Goal: Task Accomplishment & Management: Use online tool/utility

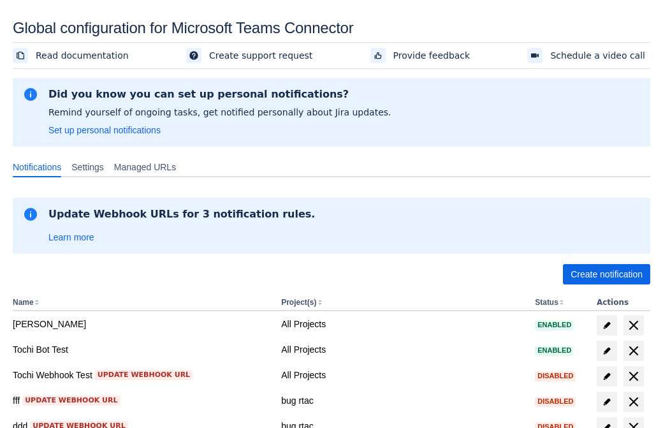
click at [606, 274] on span "Create notification" at bounding box center [607, 274] width 72 height 20
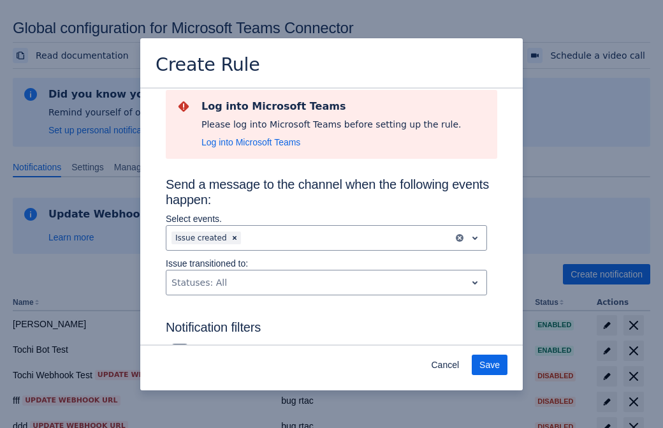
type input "RuleName-589075New Rule (44)"
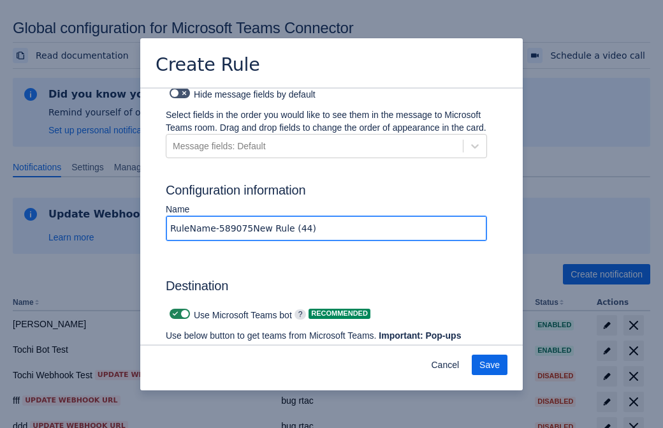
scroll to position [966, 0]
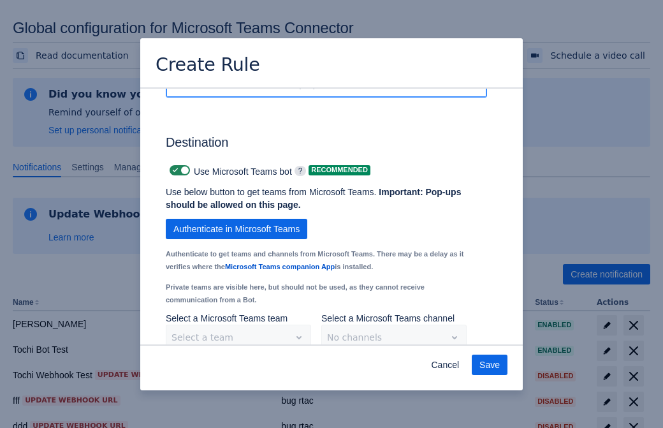
click at [236, 219] on span "Authenticate in Microsoft Teams" at bounding box center [236, 229] width 126 height 20
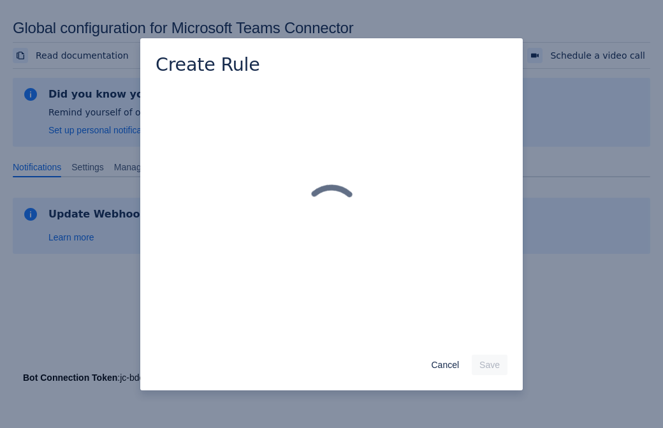
scroll to position [0, 0]
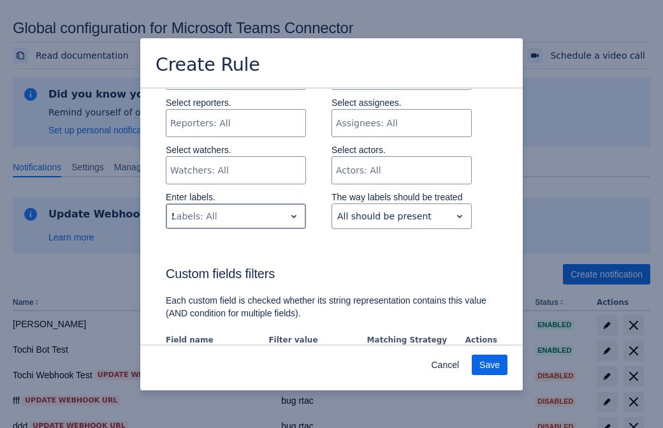
type input "589075_label"
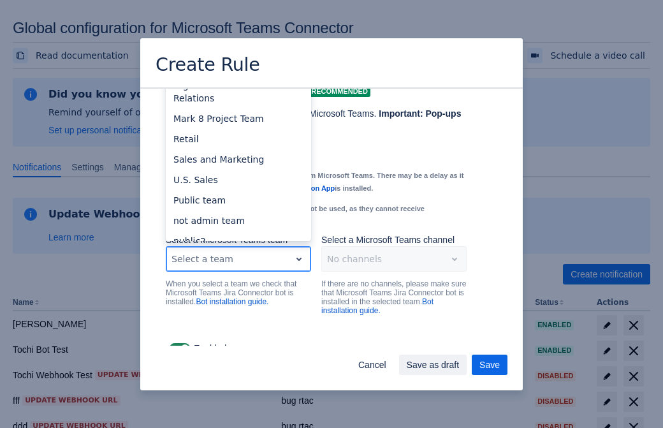
click at [238, 129] on div "Retail" at bounding box center [238, 139] width 145 height 20
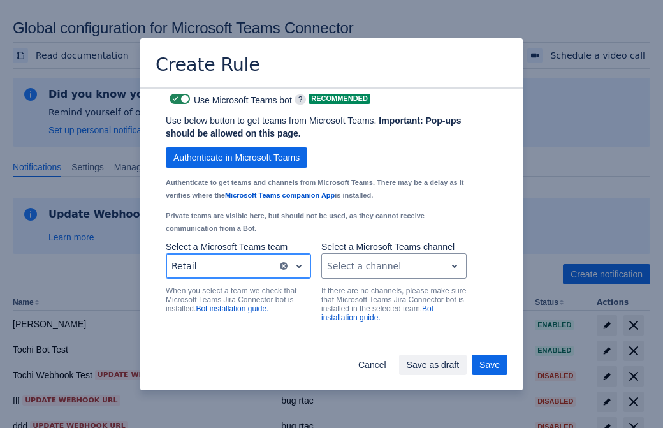
scroll to position [958, 0]
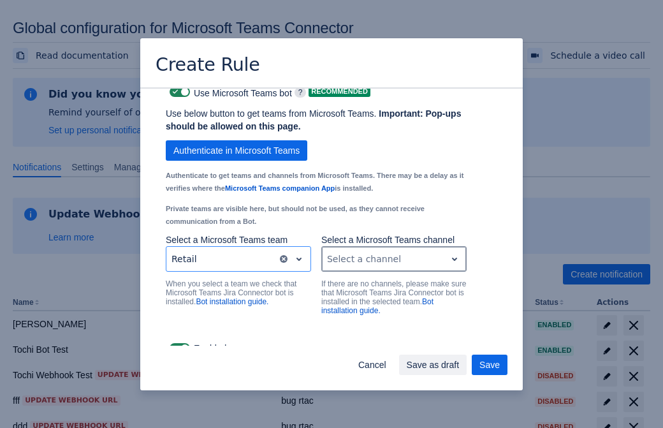
click at [393, 251] on div "Scrollable content" at bounding box center [383, 258] width 113 height 15
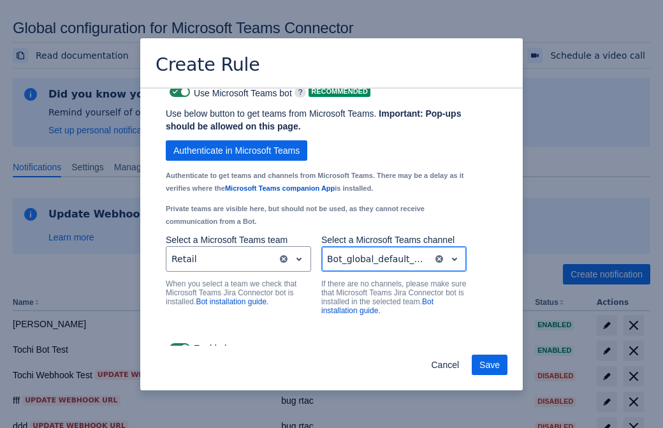
click at [490, 365] on span "Save" at bounding box center [489, 364] width 20 height 20
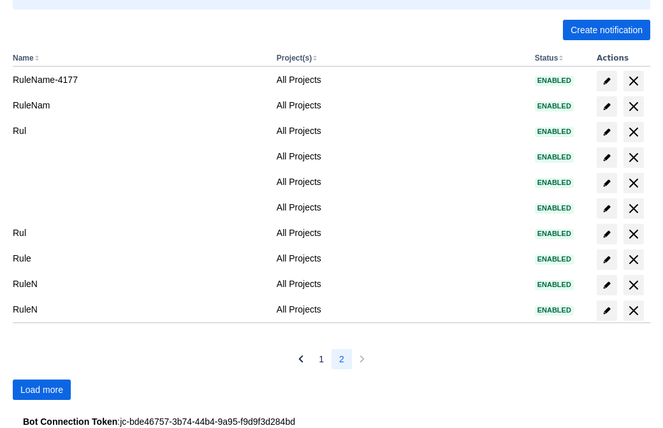
click at [41, 389] on span "Load more" at bounding box center [41, 389] width 43 height 20
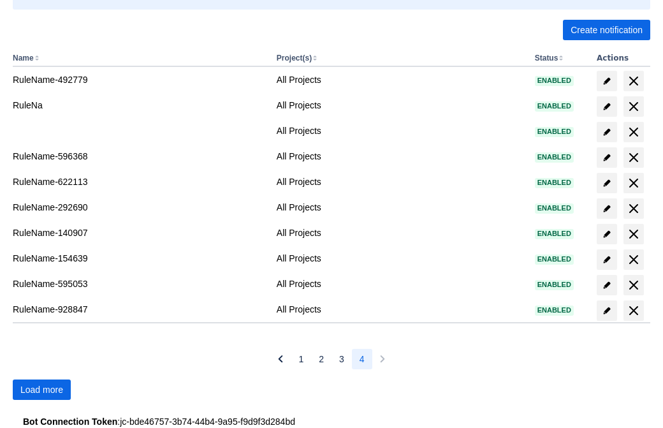
click at [41, 389] on span "Load more" at bounding box center [41, 389] width 43 height 20
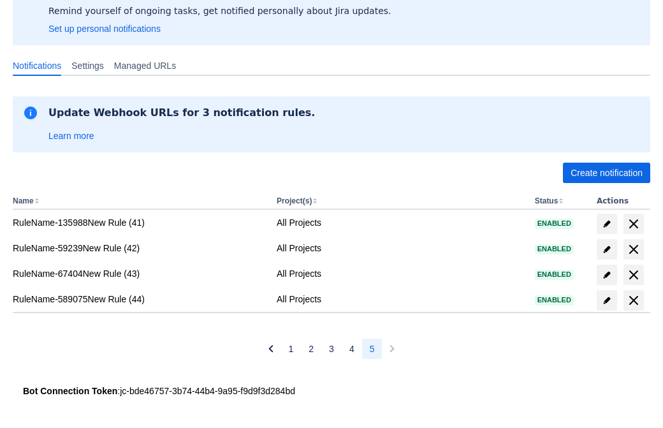
scroll to position [101, 0]
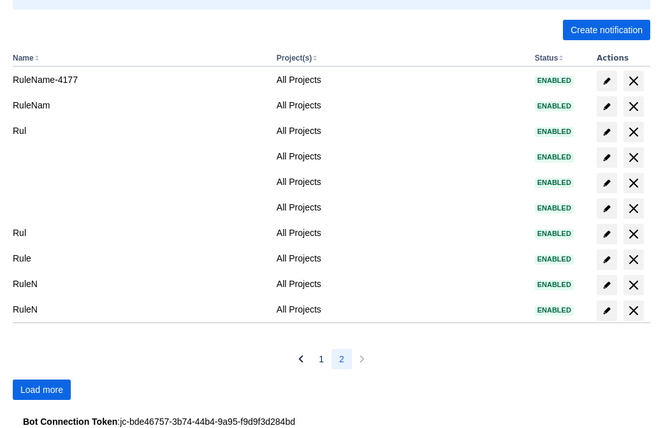
click at [41, 389] on span "Load more" at bounding box center [41, 389] width 43 height 20
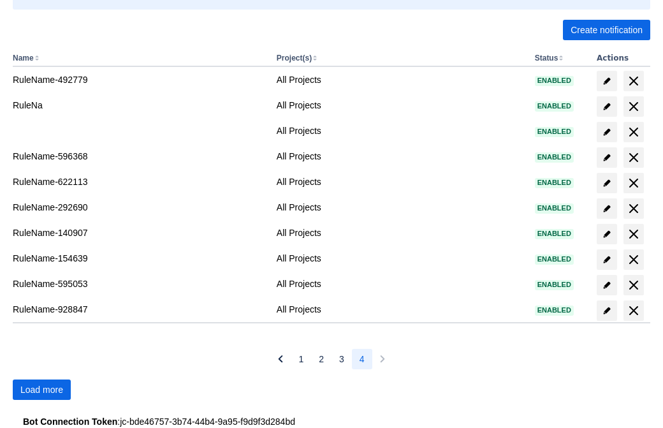
click at [41, 389] on span "Load more" at bounding box center [41, 389] width 43 height 20
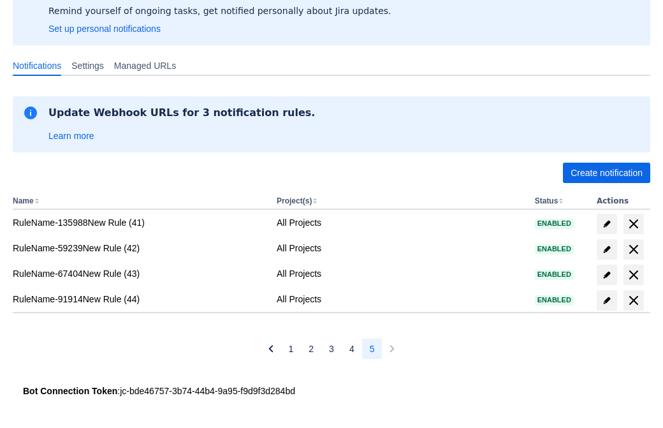
scroll to position [101, 0]
